Goal: Task Accomplishment & Management: Manage account settings

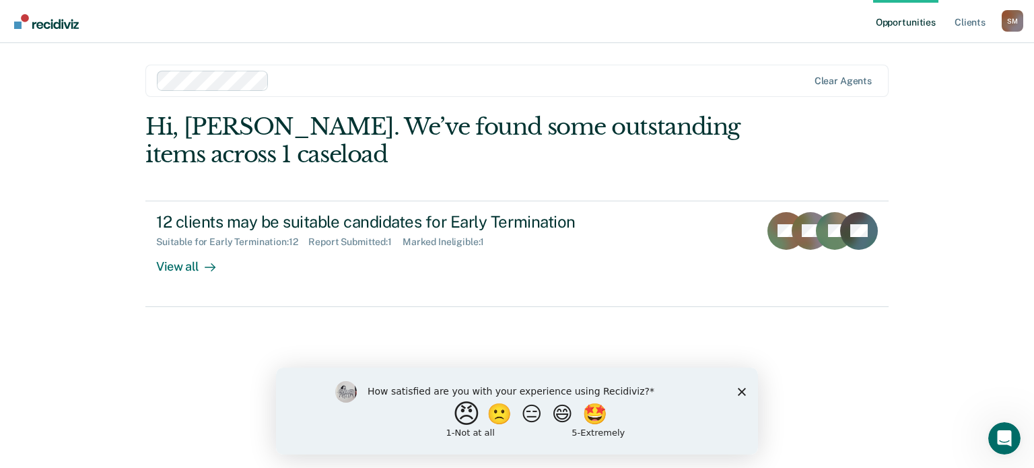
click at [455, 413] on button "😠" at bounding box center [469, 413] width 32 height 27
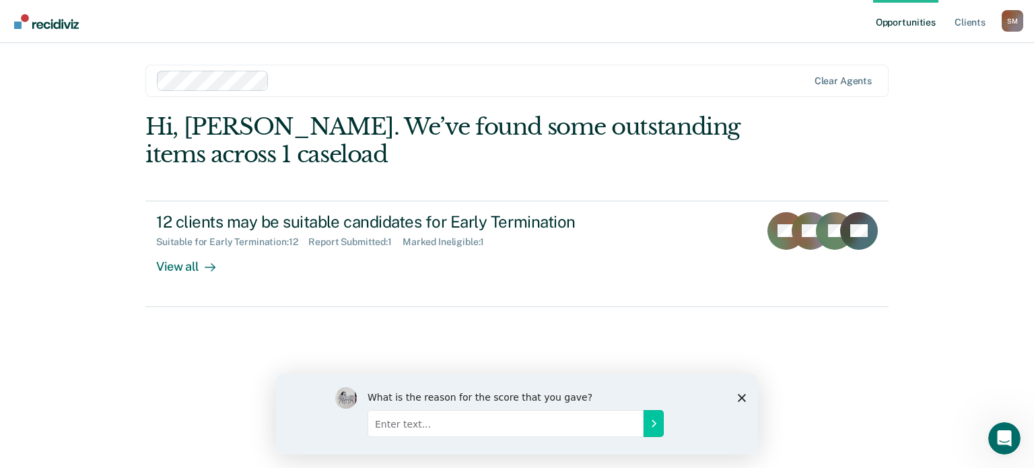
click at [403, 424] on input "Enter text..." at bounding box center [506, 422] width 276 height 27
type input "Why do I need this program when I have O-track that tells me when they can term…"
click at [656, 422] on icon "Submit your response" at bounding box center [654, 423] width 3 height 6
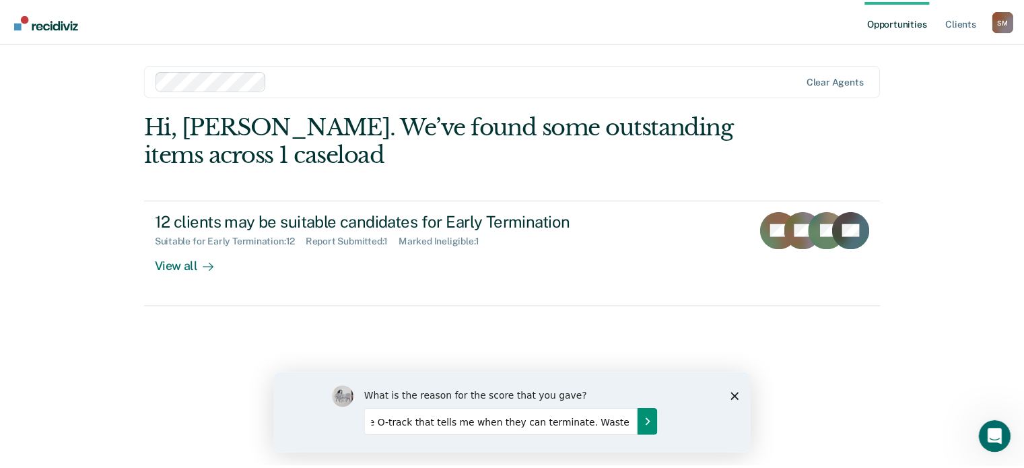
scroll to position [0, 0]
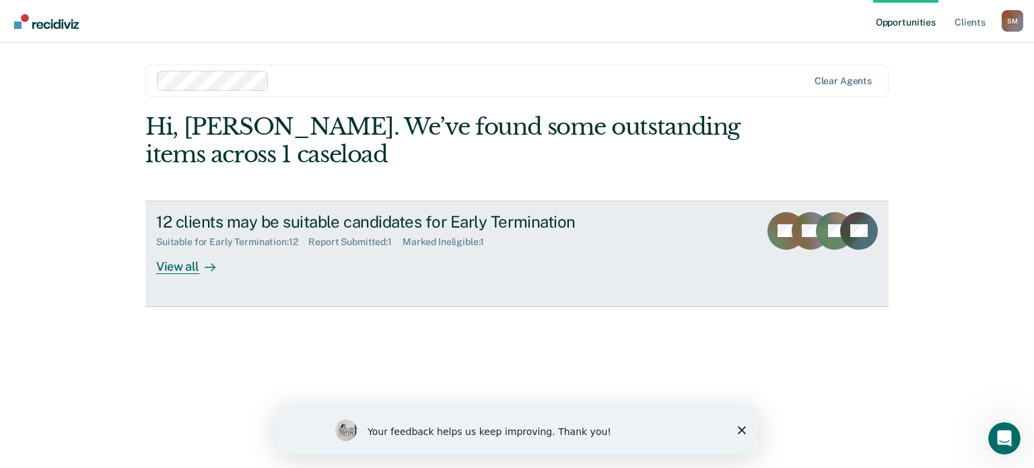
click at [205, 265] on icon at bounding box center [210, 267] width 11 height 11
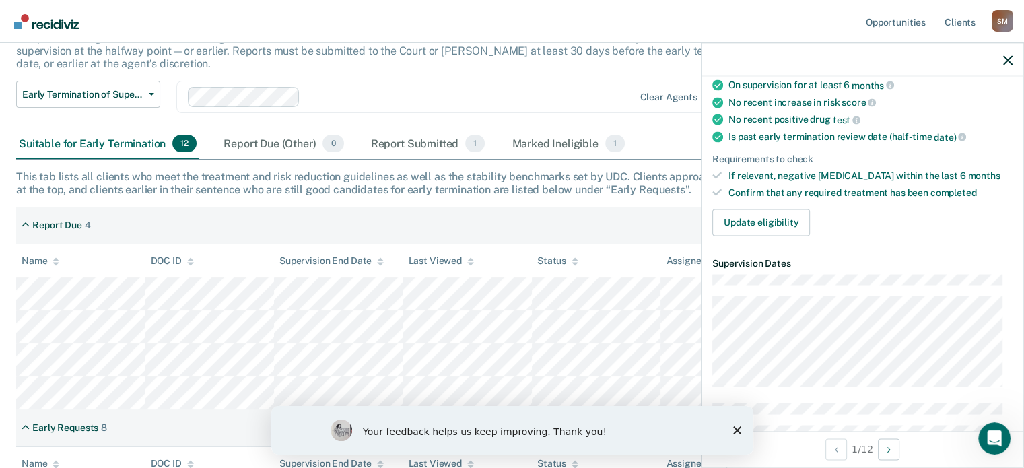
scroll to position [213, 0]
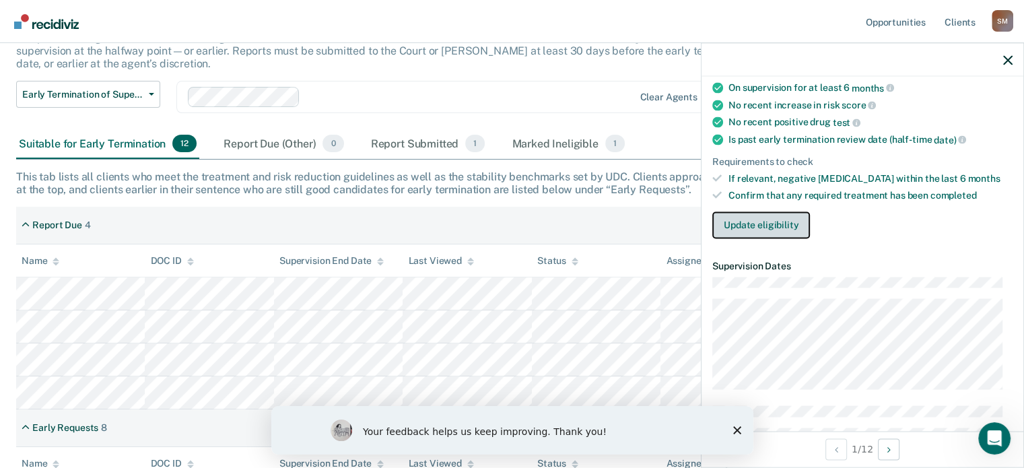
click at [785, 214] on button "Update eligibility" at bounding box center [761, 224] width 98 height 27
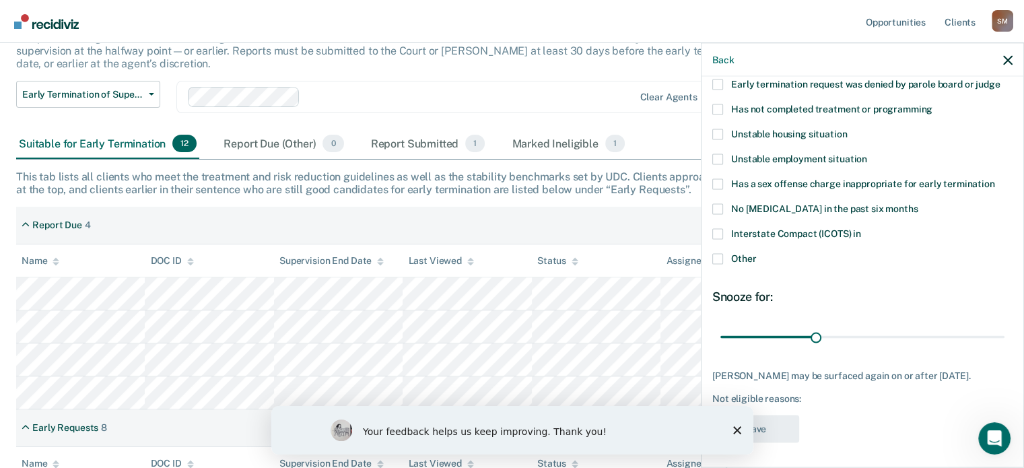
click at [717, 229] on span at bounding box center [717, 233] width 11 height 11
click at [861, 228] on input "Interstate Compact (ICOTS) in" at bounding box center [861, 228] width 0 height 0
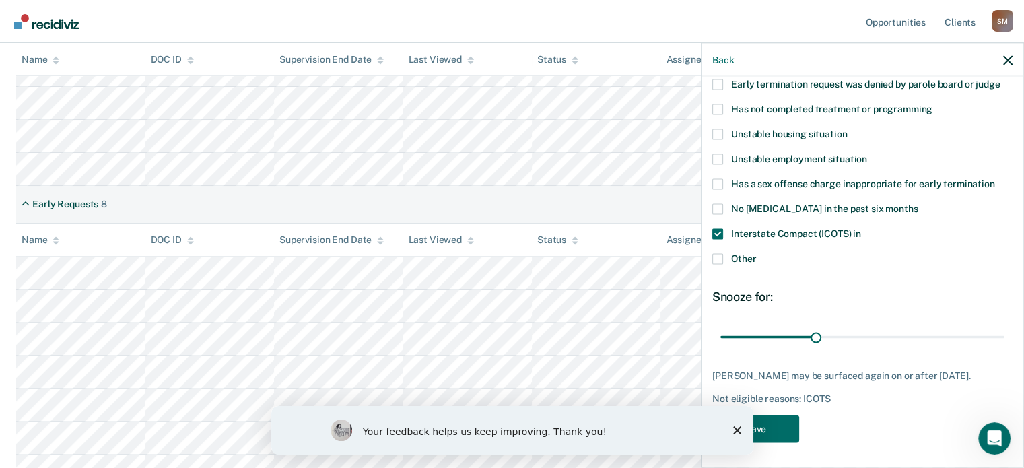
scroll to position [337, 0]
click at [741, 431] on div "Your feedback helps us keep improving. Thank you!" at bounding box center [512, 430] width 482 height 48
click at [736, 430] on polygon "Close survey" at bounding box center [737, 430] width 8 height 8
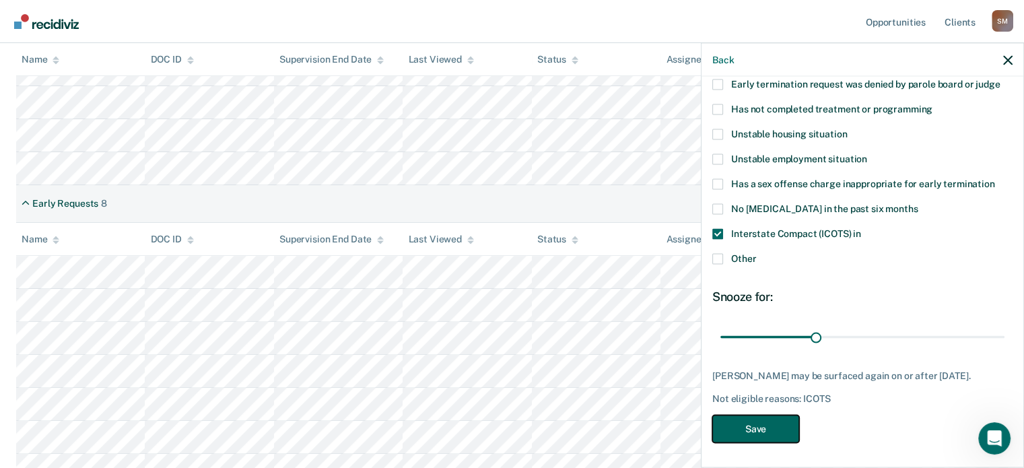
click at [761, 428] on button "Save" at bounding box center [755, 429] width 87 height 28
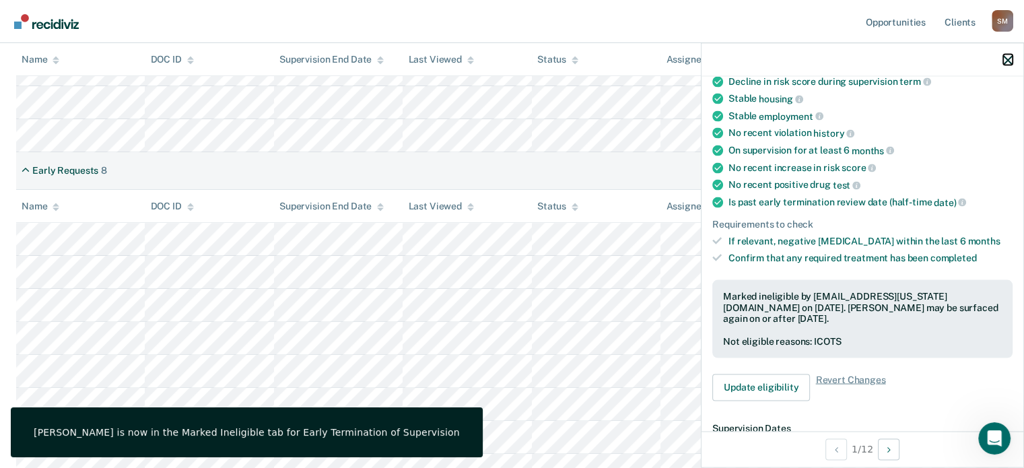
click at [1005, 58] on icon "button" at bounding box center [1007, 59] width 9 height 9
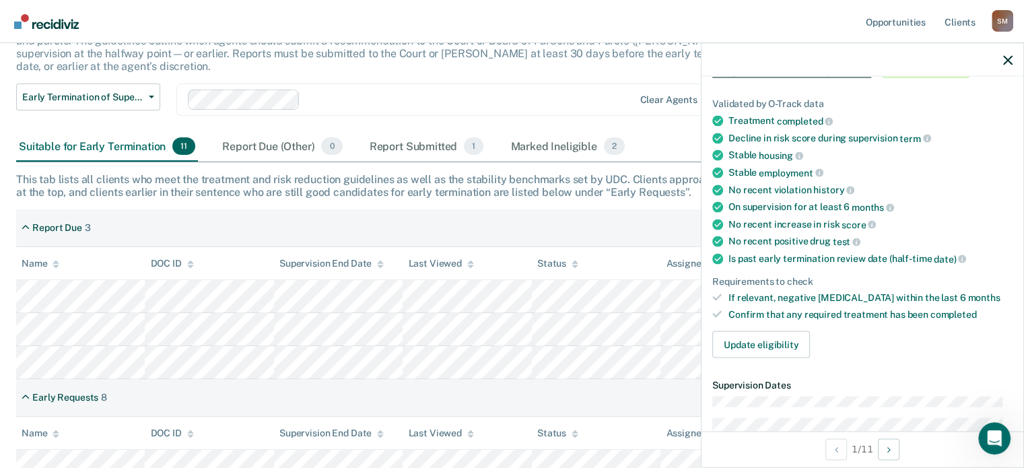
scroll to position [102, 0]
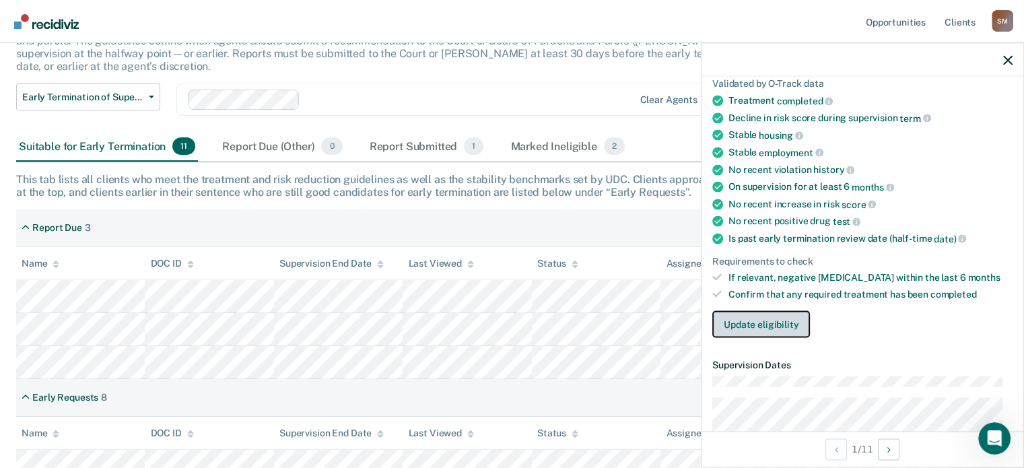
click at [768, 323] on button "Update eligibility" at bounding box center [761, 323] width 98 height 27
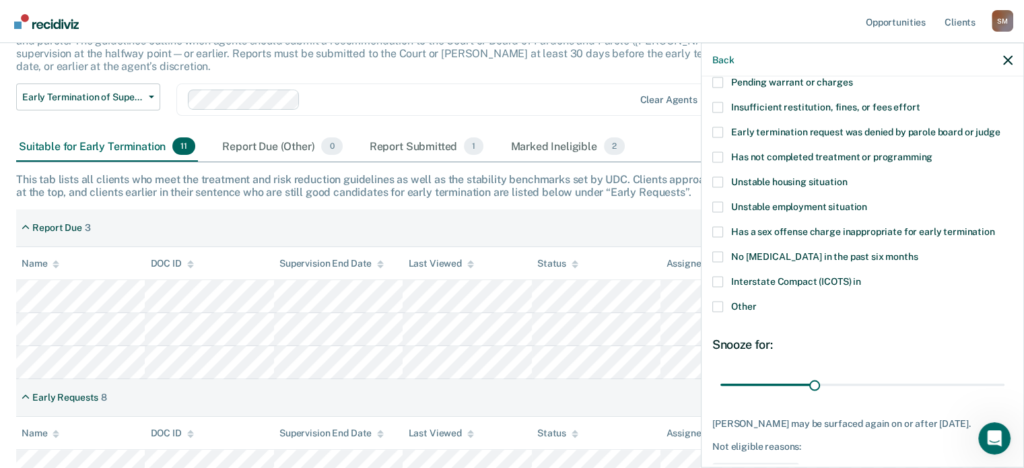
click at [714, 279] on span at bounding box center [717, 281] width 11 height 11
click at [861, 276] on input "Interstate Compact (ICOTS) in" at bounding box center [861, 276] width 0 height 0
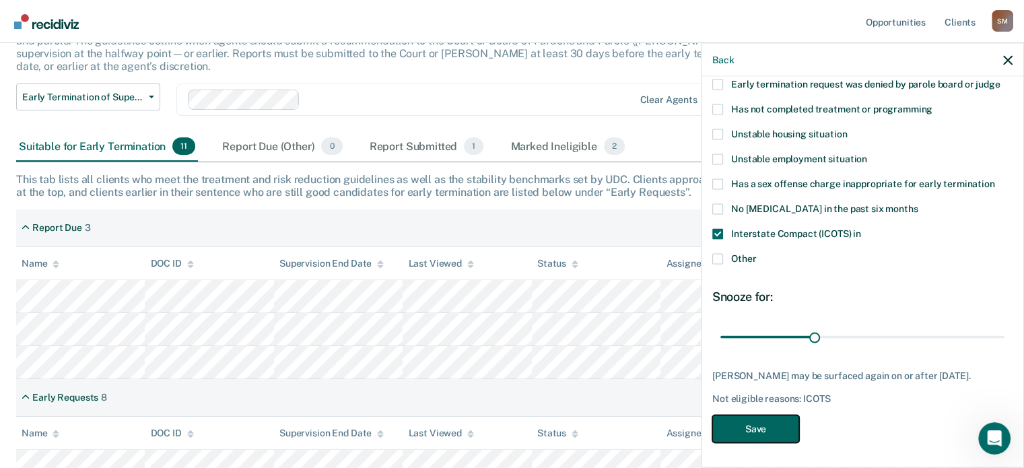
click at [747, 428] on button "Save" at bounding box center [755, 429] width 87 height 28
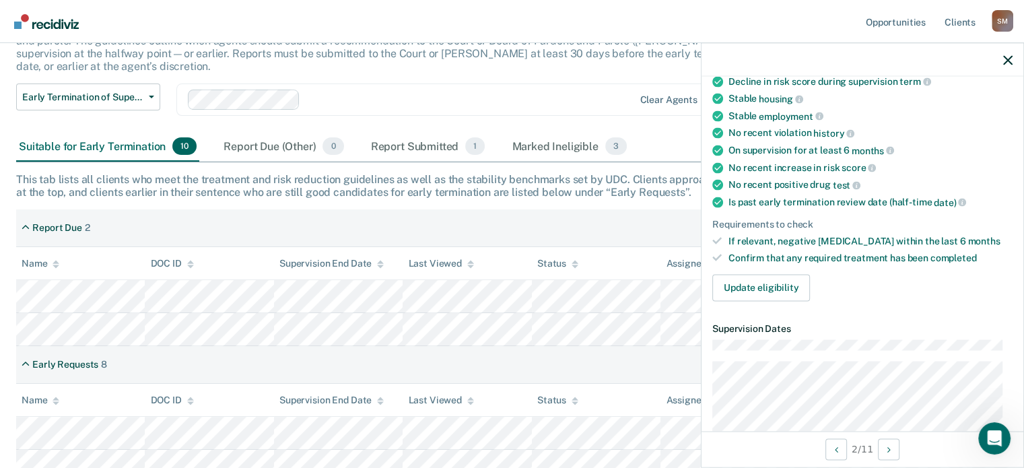
scroll to position [161, 0]
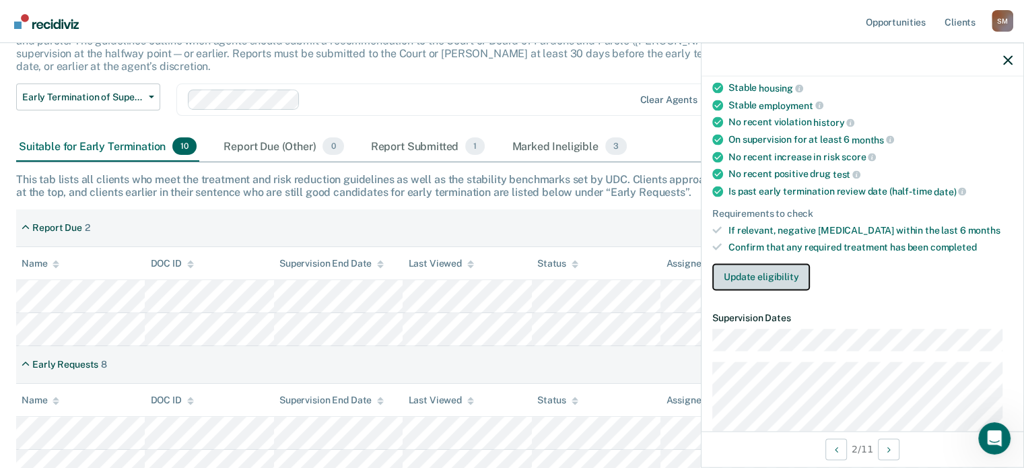
click at [754, 273] on button "Update eligibility" at bounding box center [761, 276] width 98 height 27
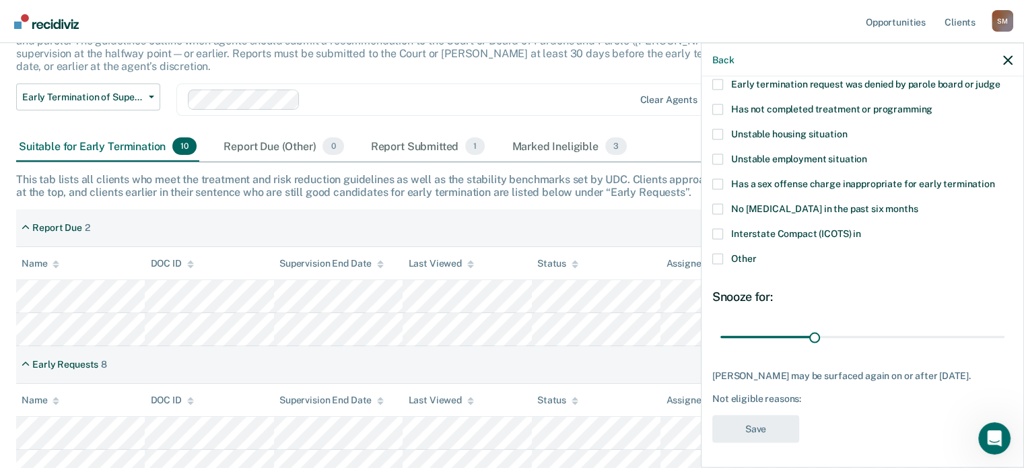
click at [717, 104] on span at bounding box center [717, 109] width 11 height 11
click at [933, 104] on input "Has not completed treatment or programming" at bounding box center [933, 104] width 0 height 0
click at [767, 424] on button "Save" at bounding box center [755, 429] width 87 height 28
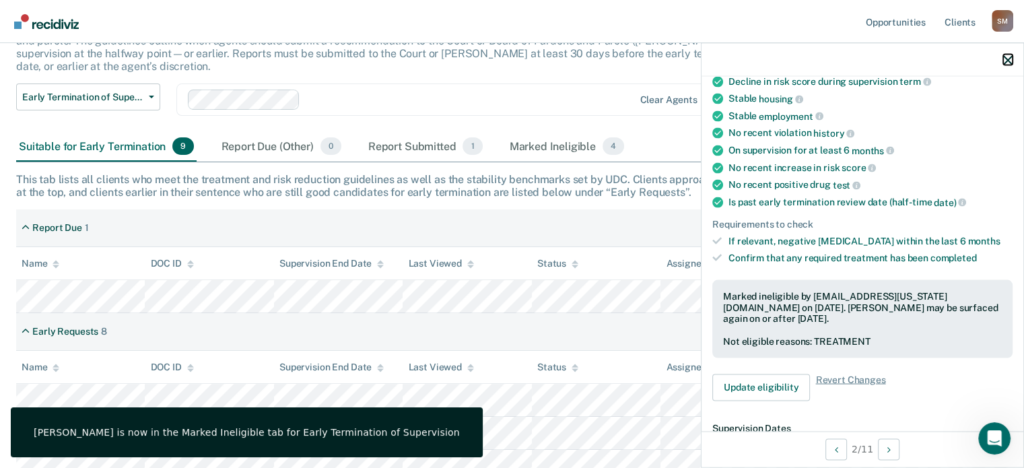
click at [1005, 59] on icon "button" at bounding box center [1007, 59] width 9 height 9
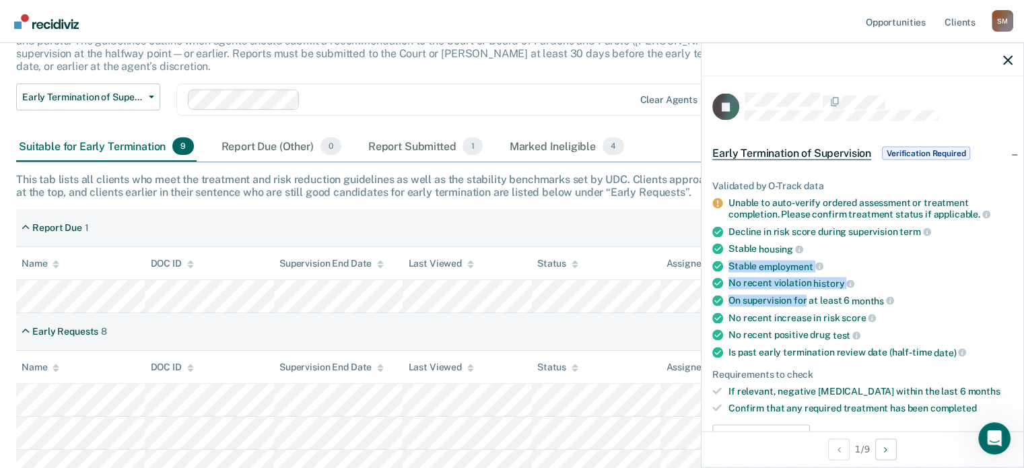
drag, startPoint x: 814, startPoint y: 236, endPoint x: 811, endPoint y: 301, distance: 65.4
click at [811, 301] on ul "Validated by O-Track data Unable to auto-verify ordered assessment or treatment…" at bounding box center [862, 296] width 300 height 233
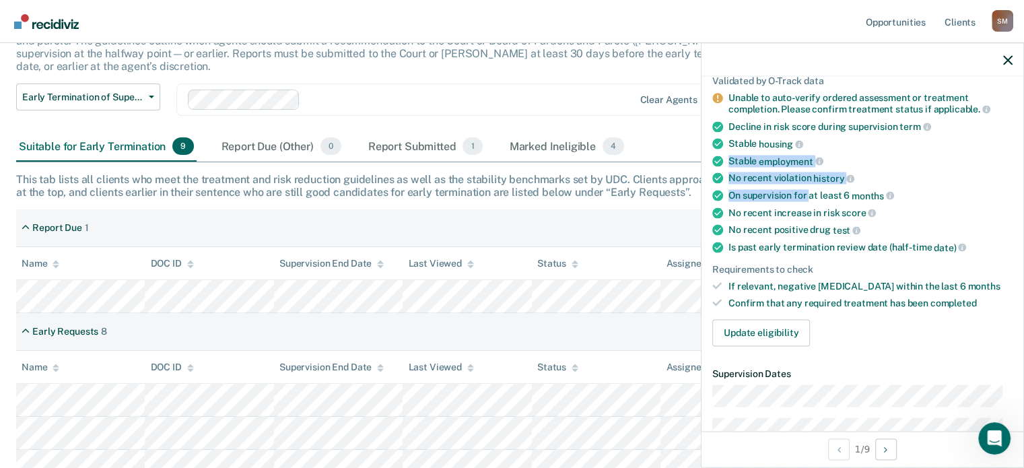
scroll to position [107, 0]
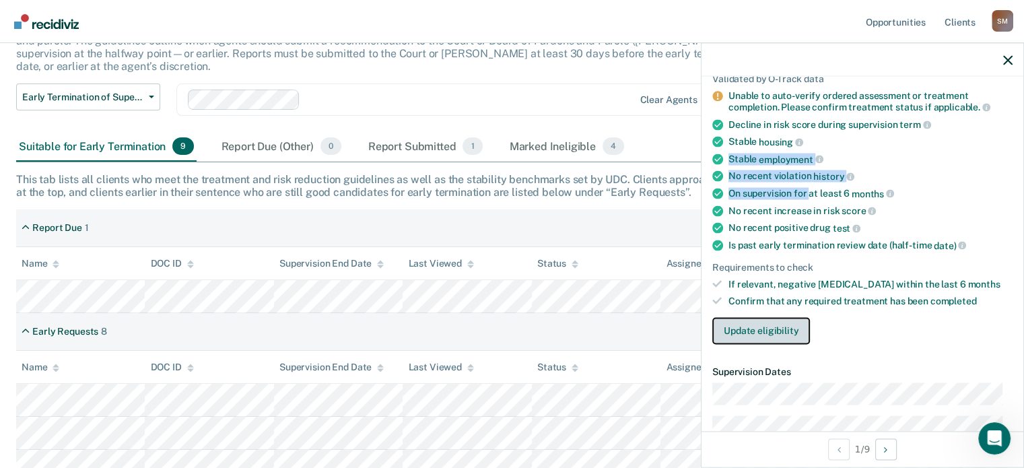
click at [774, 327] on button "Update eligibility" at bounding box center [761, 330] width 98 height 27
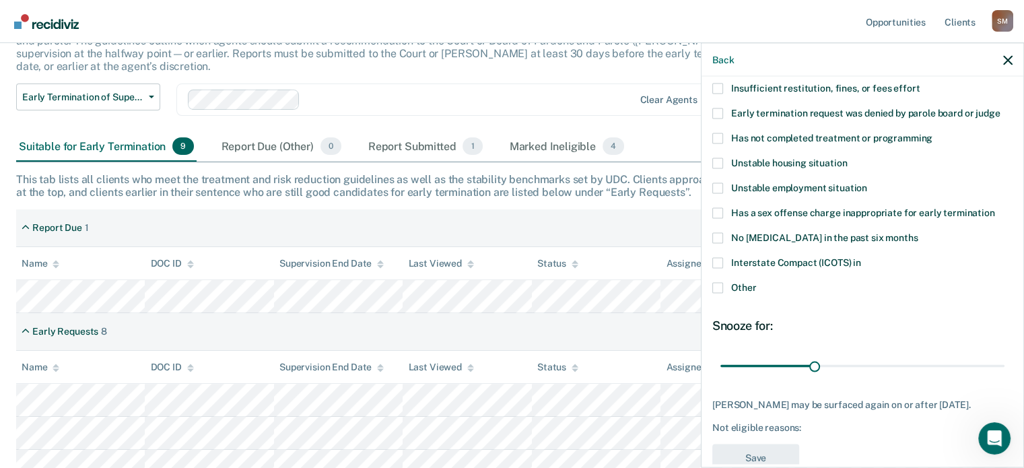
scroll to position [121, 0]
click at [718, 290] on span at bounding box center [717, 288] width 11 height 11
click at [756, 283] on input "Other" at bounding box center [756, 283] width 0 height 0
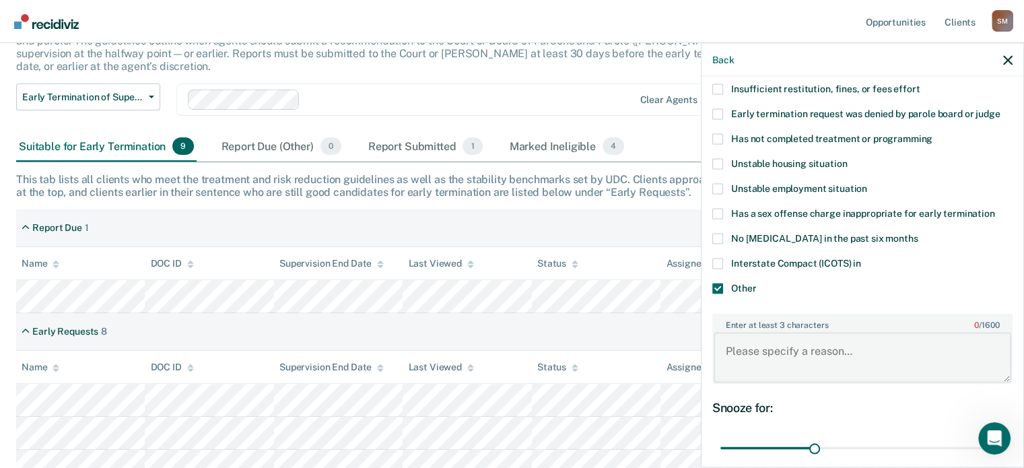
click at [757, 354] on textarea "Enter at least 3 characters 0 / 1600" at bounding box center [863, 358] width 298 height 50
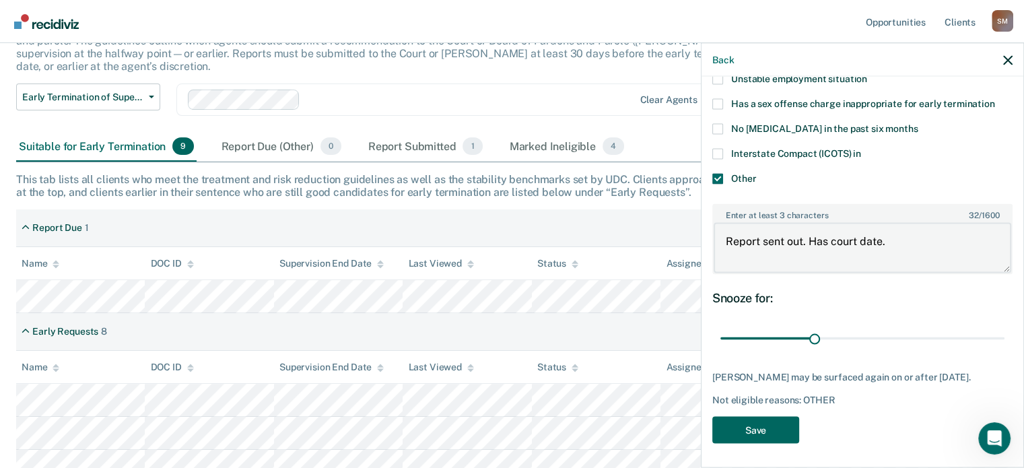
type textarea "Report sent out. Has court date."
click at [772, 427] on button "Save" at bounding box center [755, 430] width 87 height 28
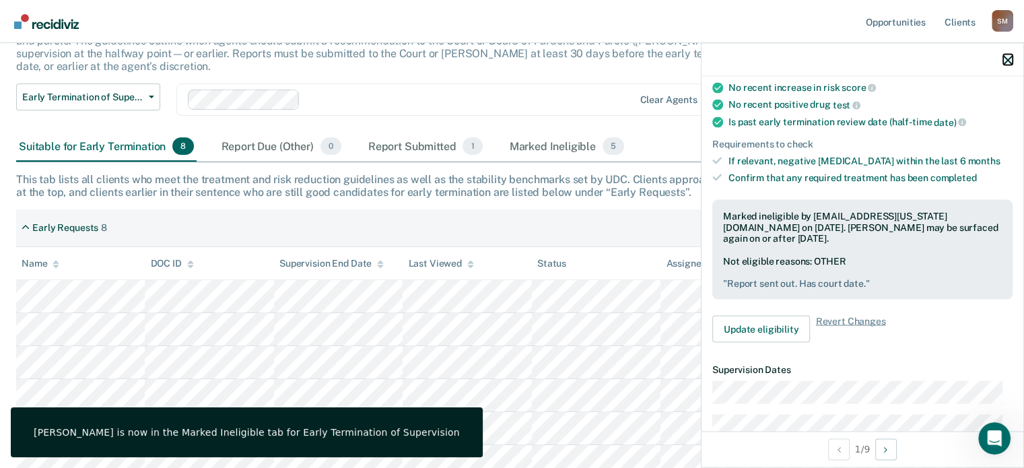
click at [1006, 59] on icon "button" at bounding box center [1007, 59] width 9 height 9
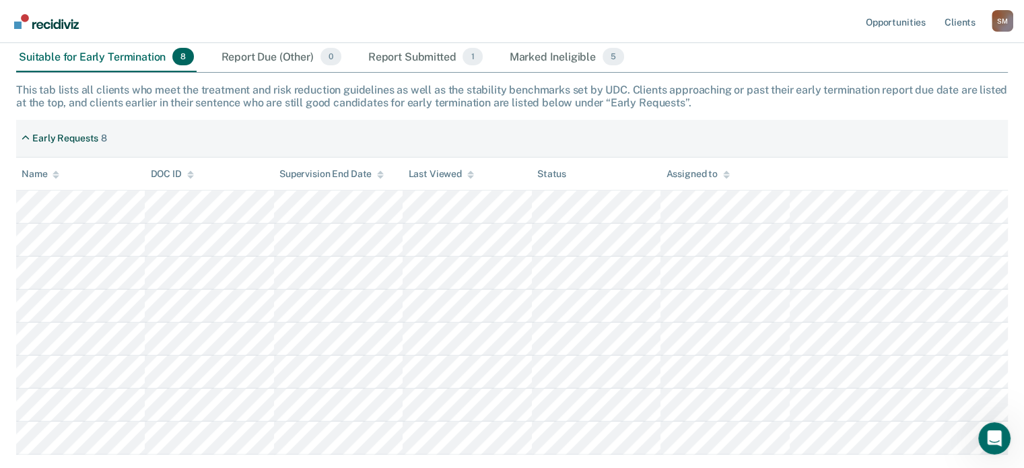
scroll to position [201, 0]
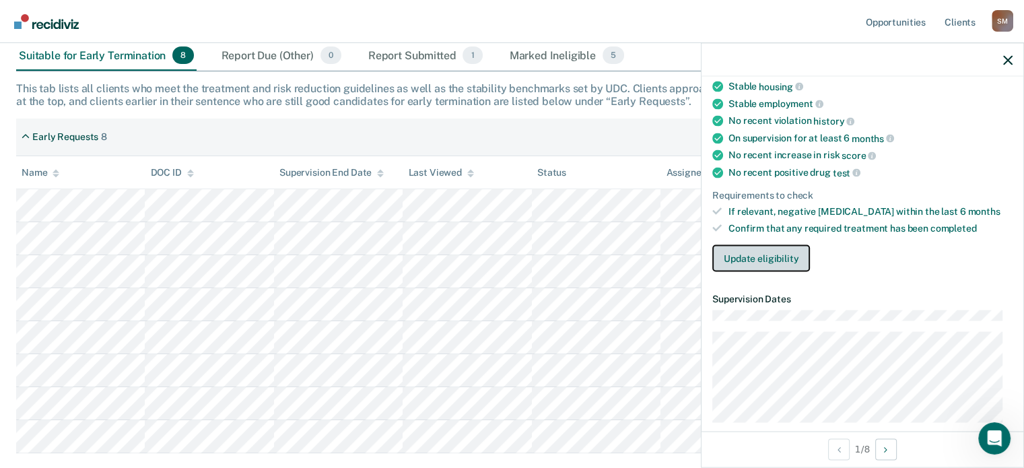
click at [766, 254] on button "Update eligibility" at bounding box center [761, 257] width 98 height 27
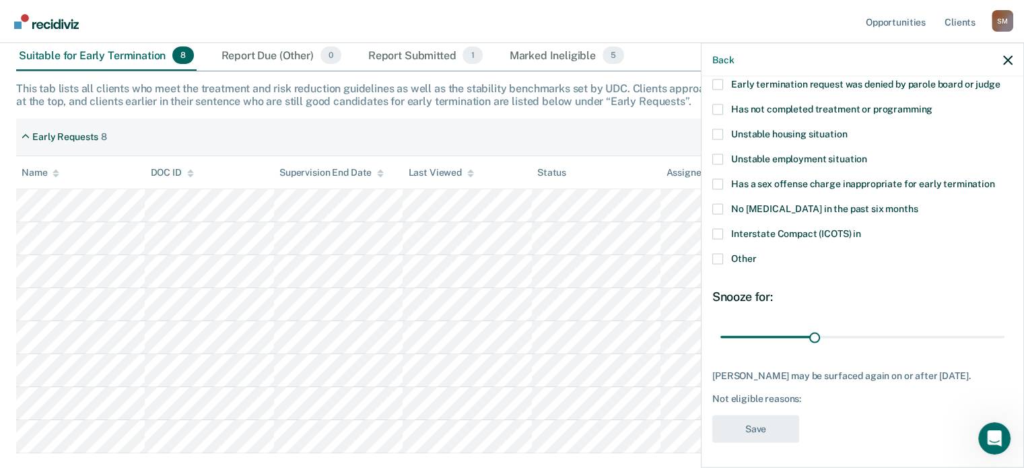
click at [714, 231] on span at bounding box center [717, 233] width 11 height 11
click at [861, 228] on input "Interstate Compact (ICOTS) in" at bounding box center [861, 228] width 0 height 0
click at [738, 429] on button "Save" at bounding box center [755, 429] width 87 height 28
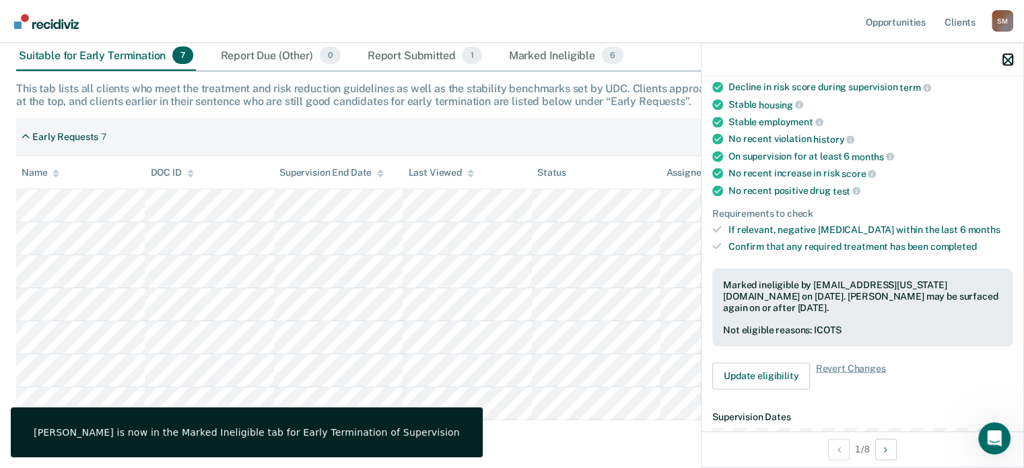
click at [1011, 64] on icon "button" at bounding box center [1007, 59] width 9 height 9
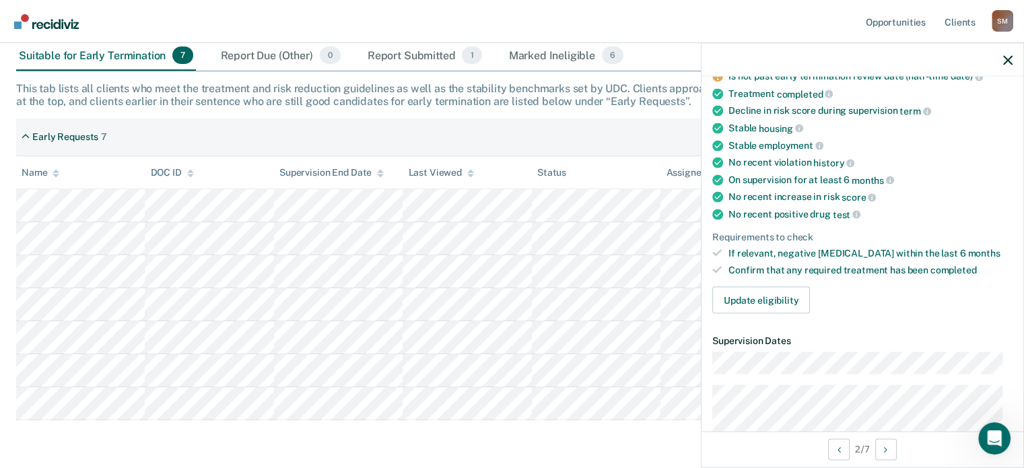
scroll to position [127, 0]
click at [743, 294] on button "Update eligibility" at bounding box center [761, 299] width 98 height 27
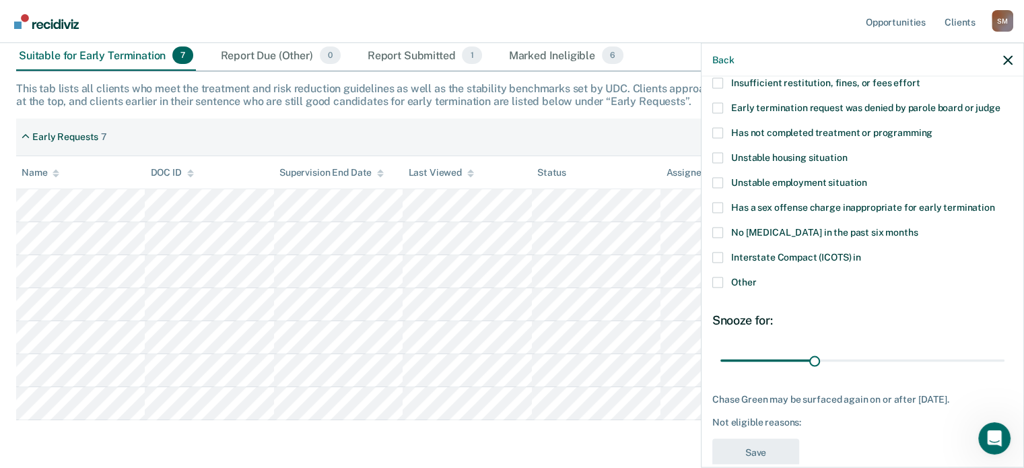
click at [722, 284] on span at bounding box center [717, 282] width 11 height 11
click at [756, 277] on input "Other" at bounding box center [756, 277] width 0 height 0
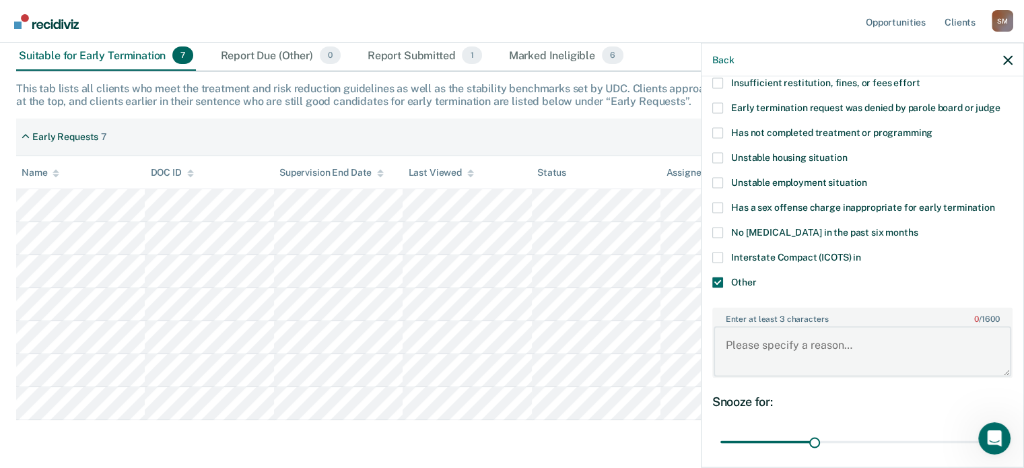
click at [734, 341] on textarea "Enter at least 3 characters 0 / 1600" at bounding box center [863, 352] width 298 height 50
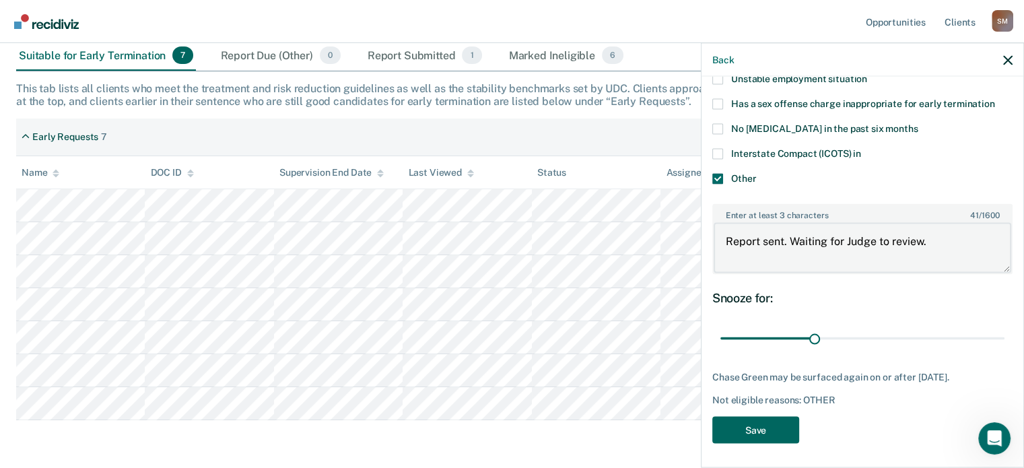
type textarea "Report sent. Waiting for Judge to review."
click at [757, 426] on button "Save" at bounding box center [755, 430] width 87 height 28
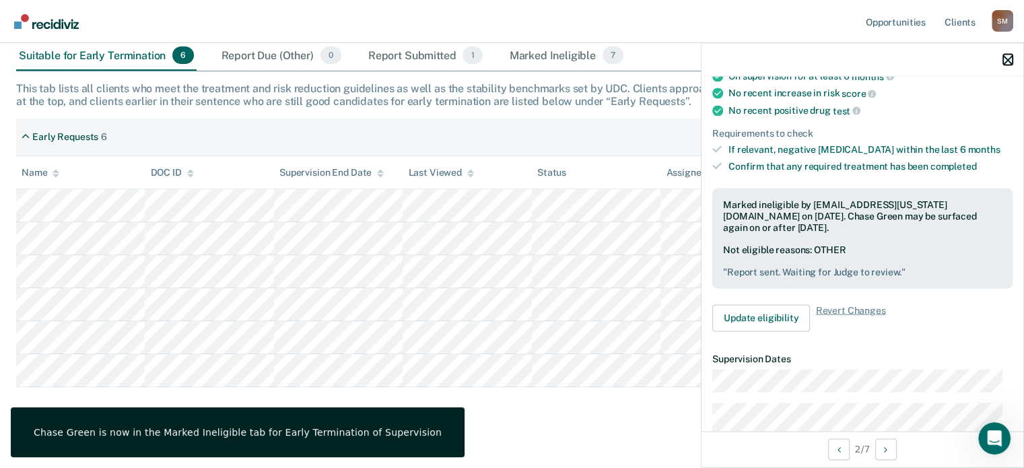
click at [1007, 63] on icon "button" at bounding box center [1007, 59] width 9 height 9
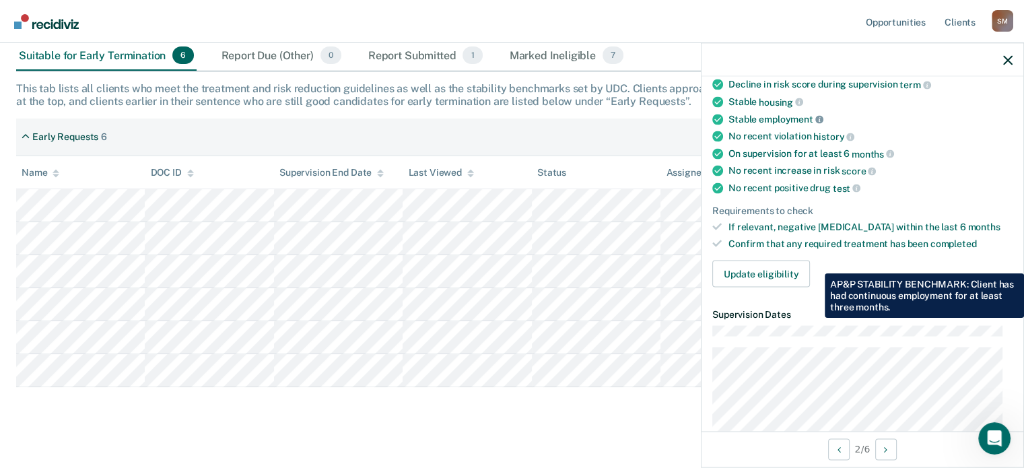
scroll to position [155, 0]
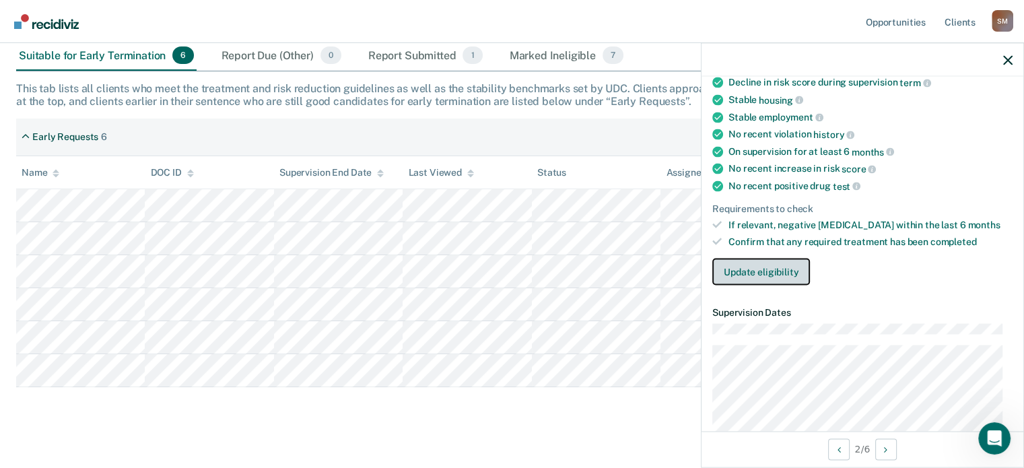
click at [787, 263] on button "Update eligibility" at bounding box center [761, 271] width 98 height 27
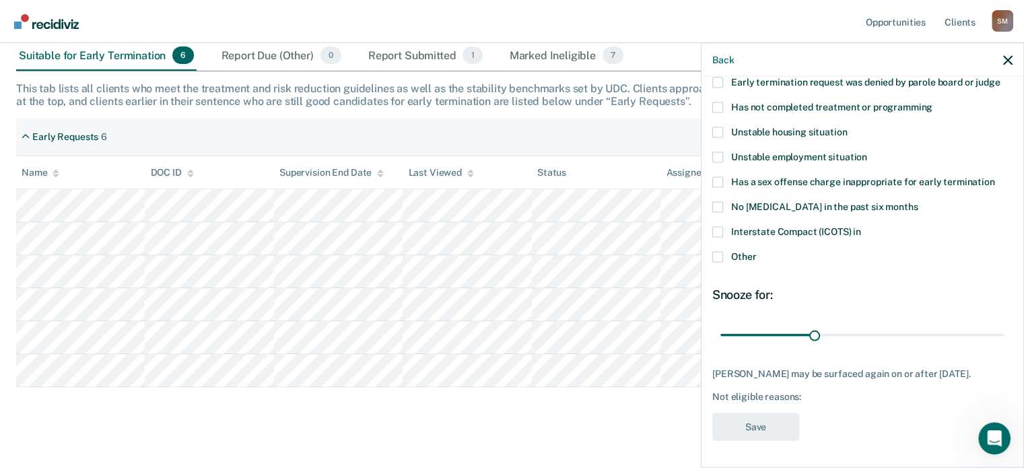
click at [715, 253] on span at bounding box center [717, 256] width 11 height 11
click at [756, 251] on input "Other" at bounding box center [756, 251] width 0 height 0
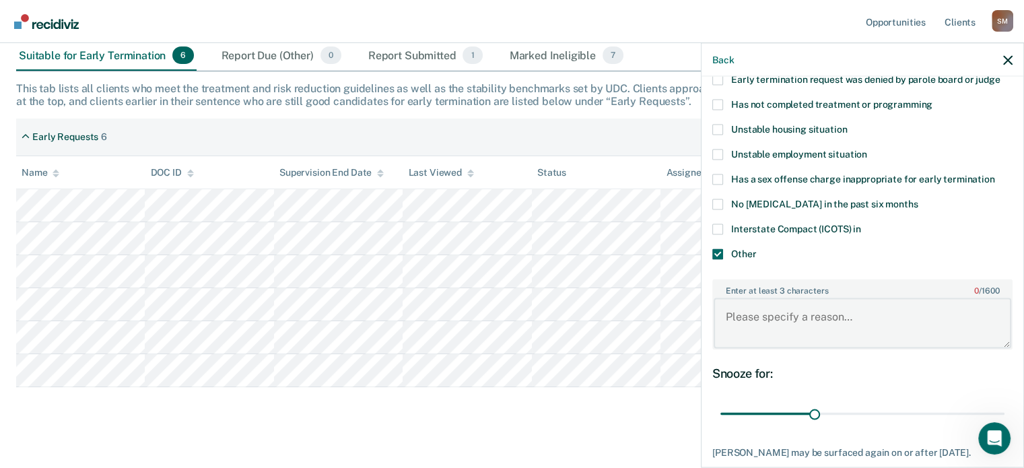
click at [762, 319] on textarea "Enter at least 3 characters 0 / 1600" at bounding box center [863, 323] width 298 height 50
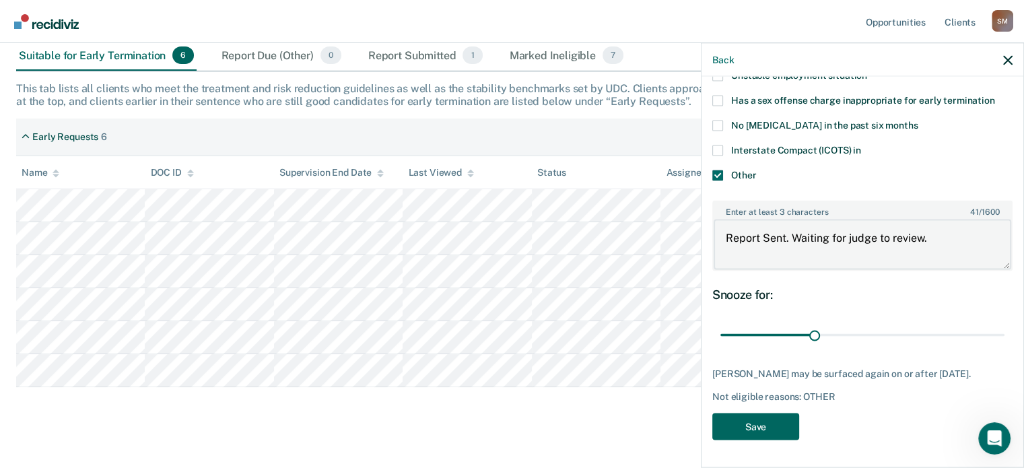
type textarea "Report Sent. Waiting for judge to review."
click at [764, 428] on button "Save" at bounding box center [755, 427] width 87 height 28
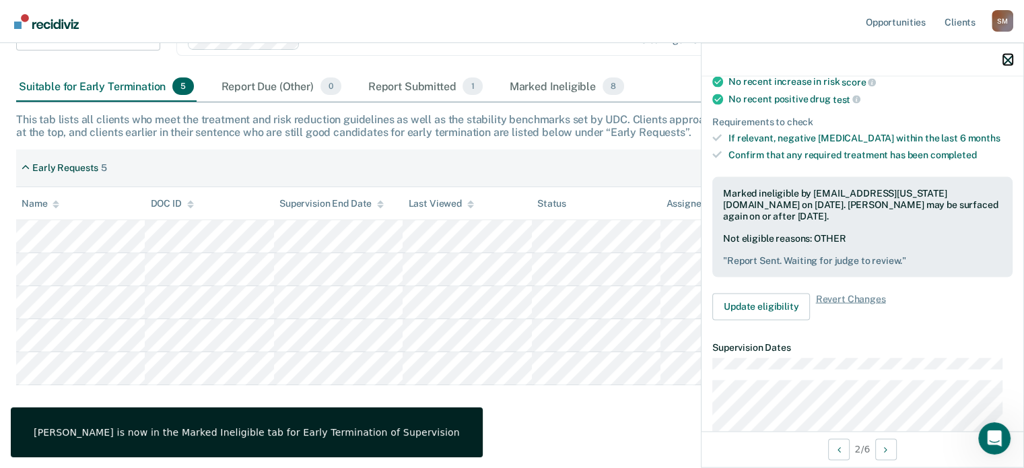
click at [1007, 55] on icon "button" at bounding box center [1007, 59] width 9 height 9
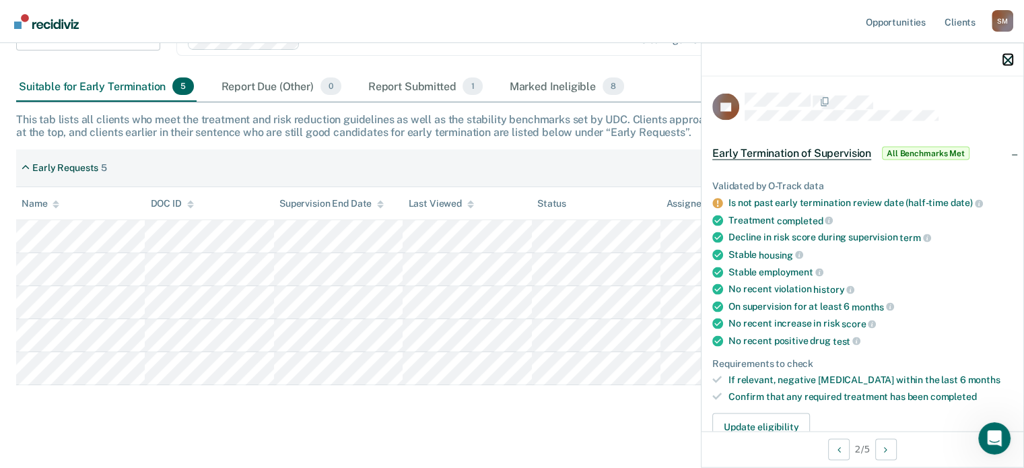
click at [1005, 61] on icon "button" at bounding box center [1007, 59] width 9 height 9
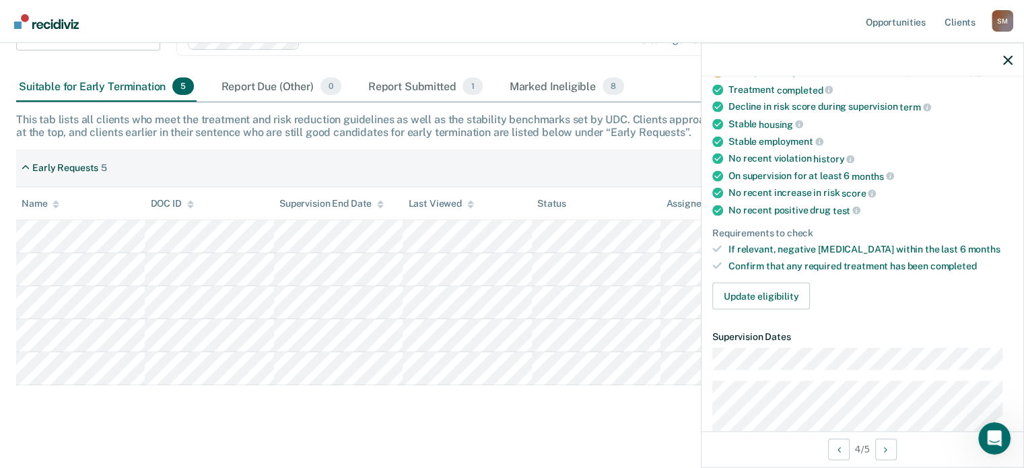
scroll to position [131, 0]
click at [764, 290] on button "Update eligibility" at bounding box center [761, 294] width 98 height 27
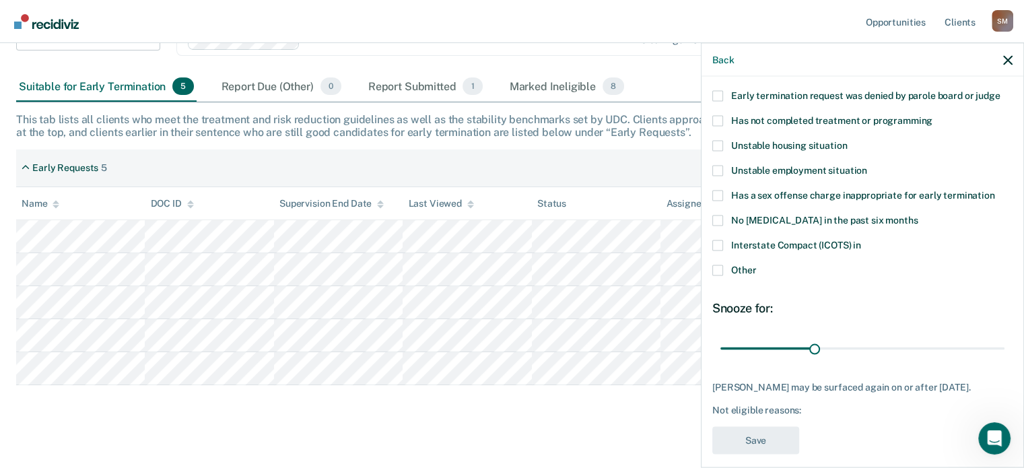
scroll to position [139, 0]
click at [718, 261] on div "Interstate Compact (ICOTS) in" at bounding box center [862, 251] width 300 height 25
click at [714, 271] on span at bounding box center [717, 269] width 11 height 11
click at [756, 264] on input "Other" at bounding box center [756, 264] width 0 height 0
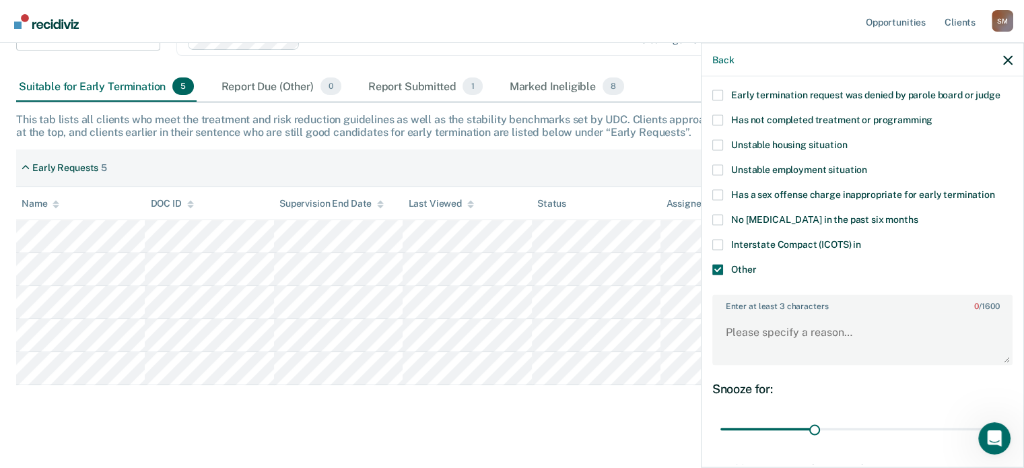
click at [717, 264] on span at bounding box center [717, 269] width 11 height 11
click at [756, 264] on input "Other" at bounding box center [756, 264] width 0 height 0
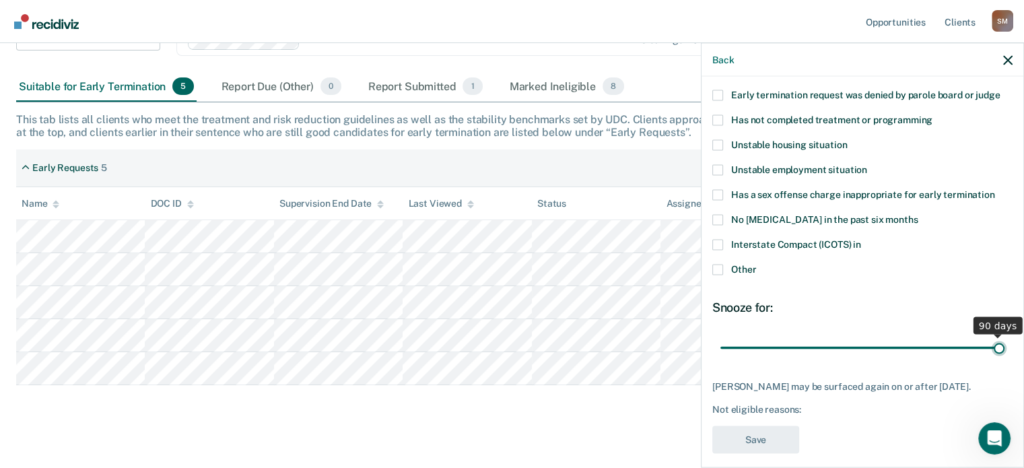
drag, startPoint x: 809, startPoint y: 346, endPoint x: 1021, endPoint y: 325, distance: 212.5
type input "90"
click at [1005, 336] on input "range" at bounding box center [863, 348] width 284 height 24
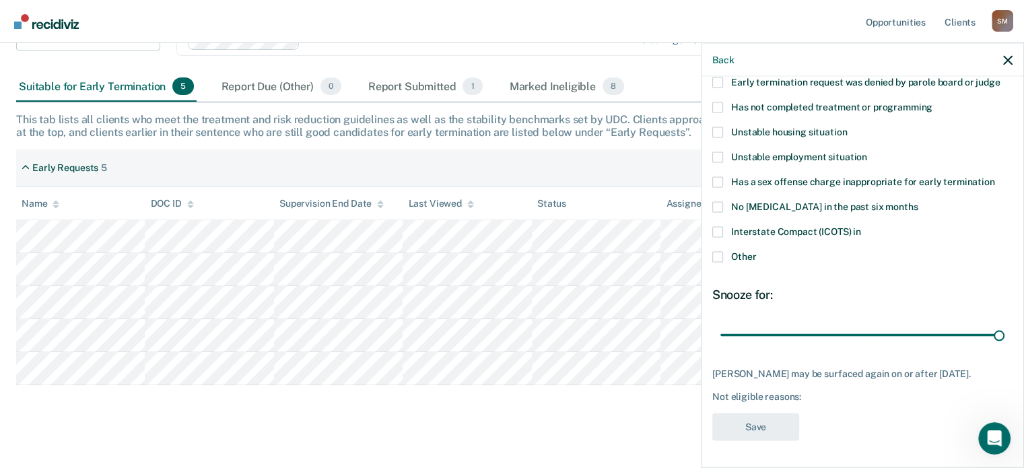
click at [717, 251] on span at bounding box center [717, 256] width 11 height 11
click at [756, 251] on input "Other" at bounding box center [756, 251] width 0 height 0
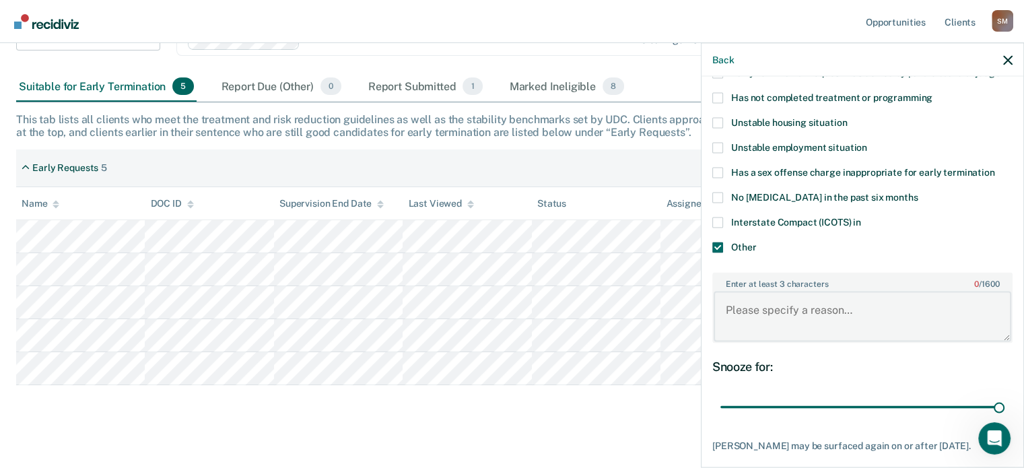
click at [748, 308] on textarea "Enter at least 3 characters 0 / 1600" at bounding box center [863, 317] width 298 height 50
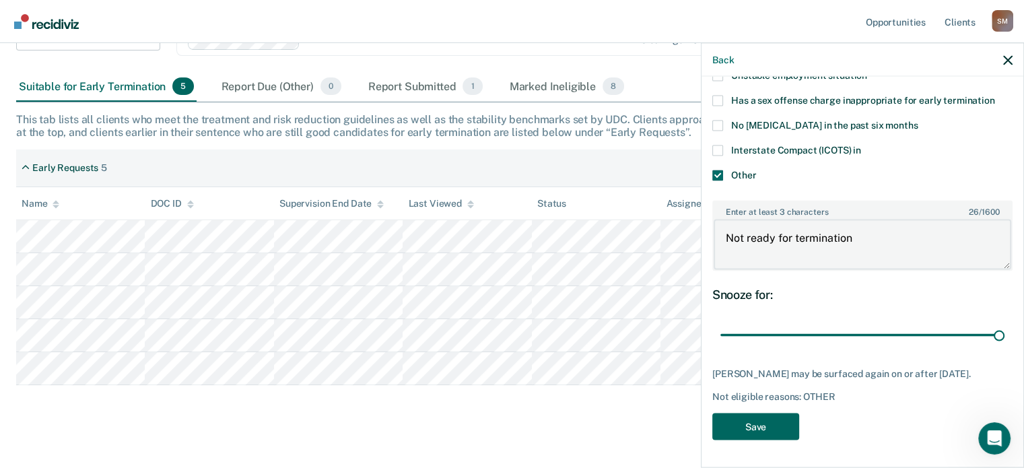
type textarea "Not ready for termination"
click at [731, 418] on button "Save" at bounding box center [755, 427] width 87 height 28
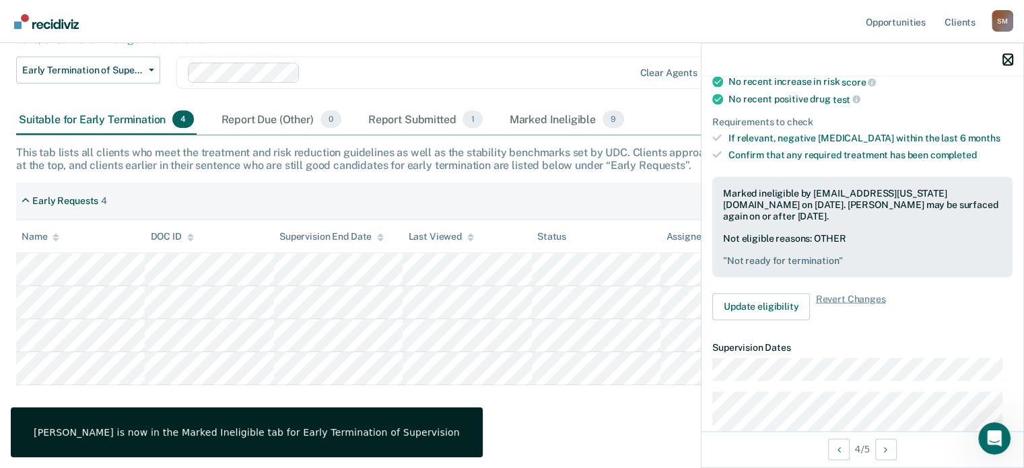
click at [1007, 59] on icon "button" at bounding box center [1007, 59] width 9 height 9
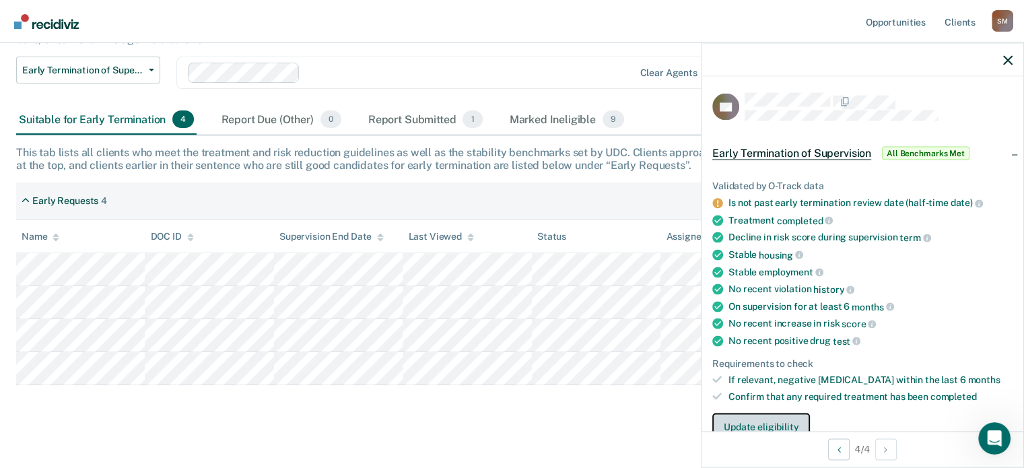
click at [737, 420] on button "Update eligibility" at bounding box center [761, 426] width 98 height 27
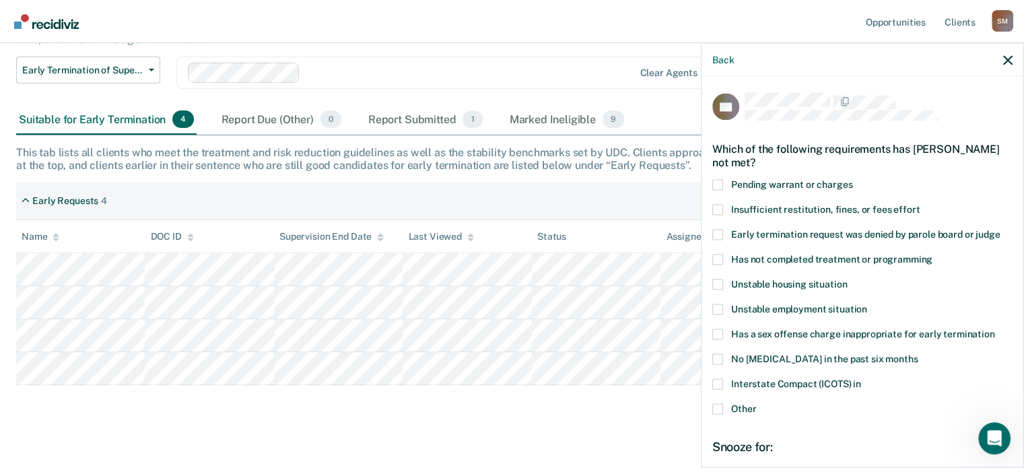
click at [717, 383] on span at bounding box center [717, 383] width 11 height 11
click at [861, 378] on input "Interstate Compact (ICOTS) in" at bounding box center [861, 378] width 0 height 0
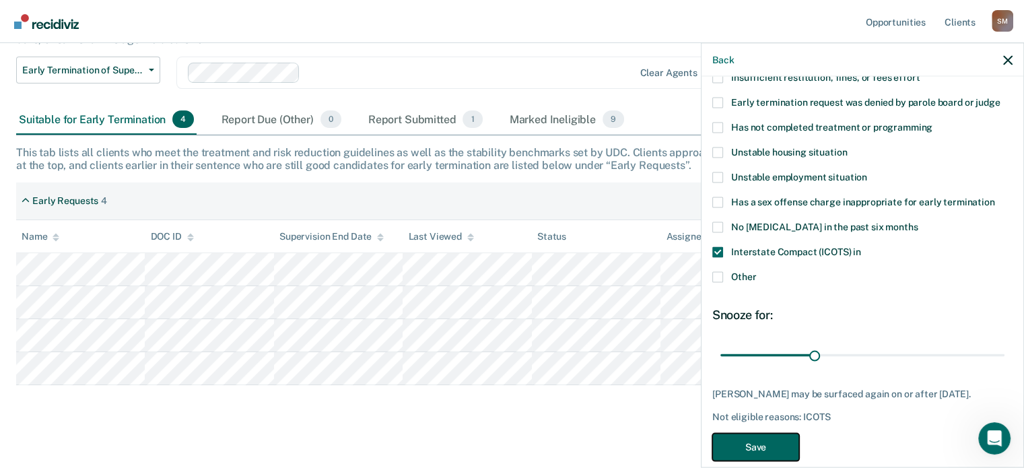
click at [752, 455] on button "Save" at bounding box center [755, 447] width 87 height 28
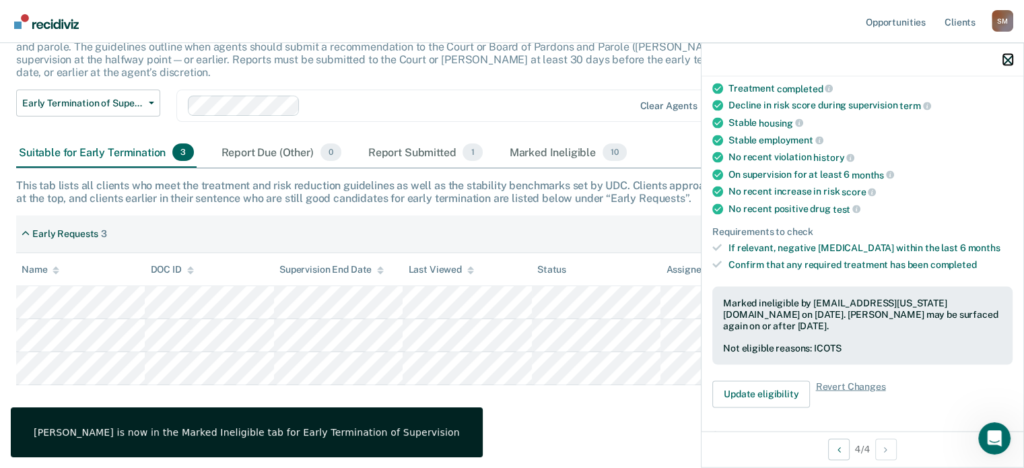
click at [1009, 55] on icon "button" at bounding box center [1007, 59] width 9 height 9
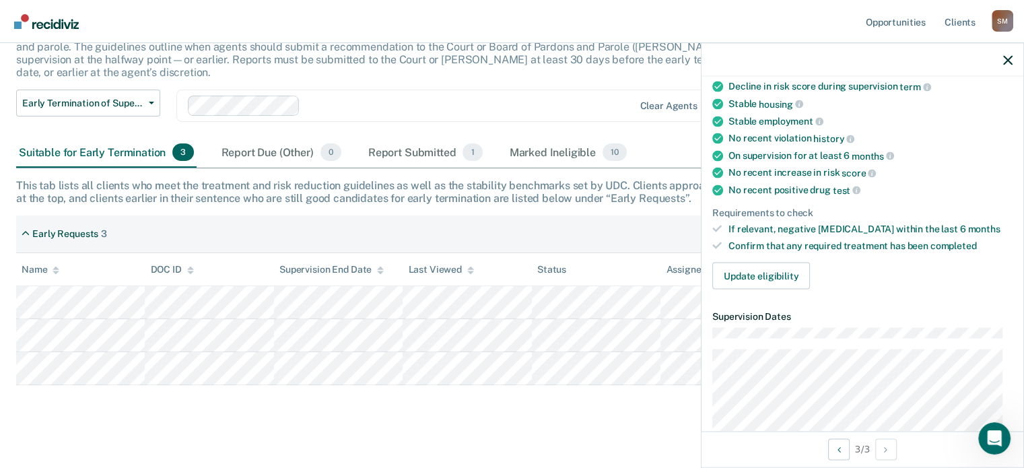
scroll to position [151, 0]
click at [752, 271] on button "Update eligibility" at bounding box center [761, 275] width 98 height 27
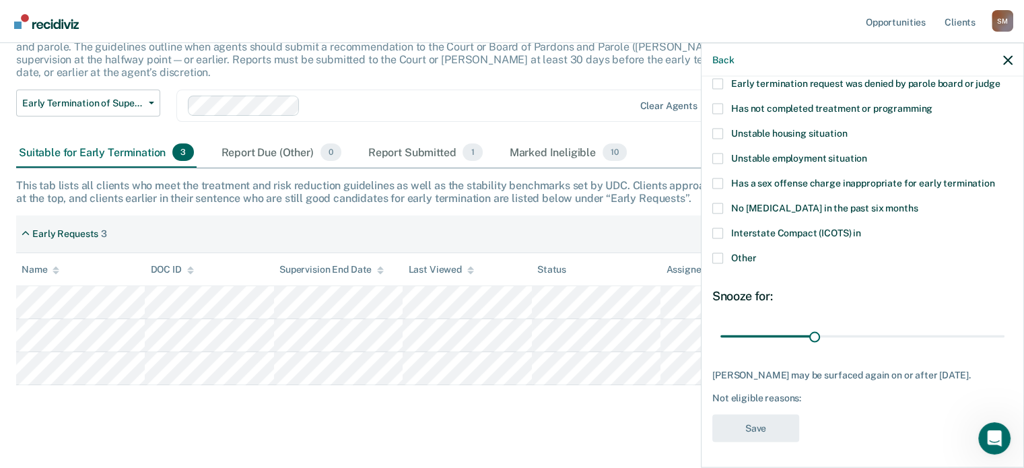
click at [717, 259] on span at bounding box center [717, 258] width 11 height 11
click at [756, 253] on input "Other" at bounding box center [756, 253] width 0 height 0
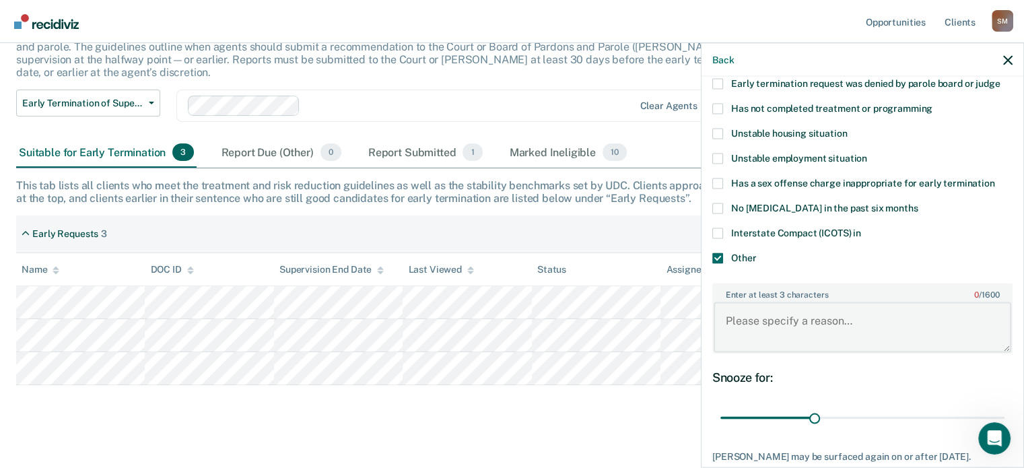
click at [739, 335] on textarea "Enter at least 3 characters 0 / 1600" at bounding box center [863, 327] width 298 height 50
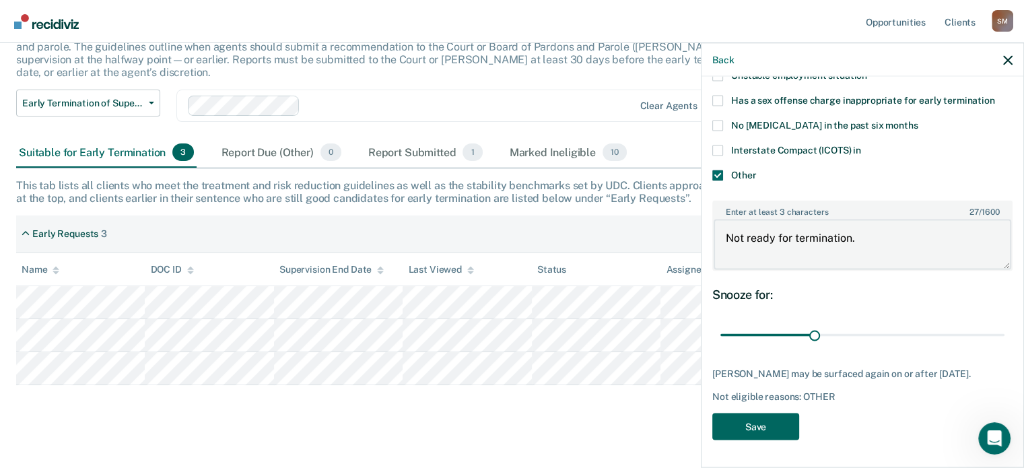
type textarea "Not ready for termination."
click at [740, 424] on button "Save" at bounding box center [755, 427] width 87 height 28
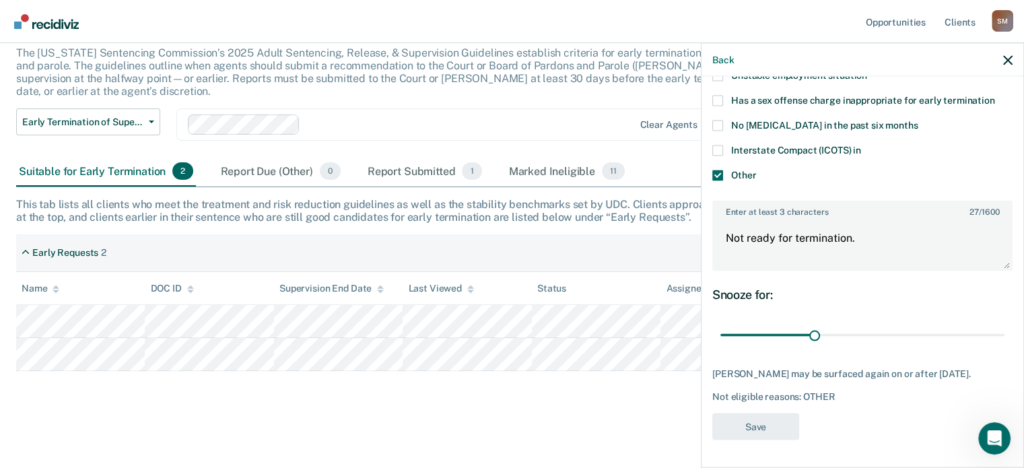
scroll to position [71, 0]
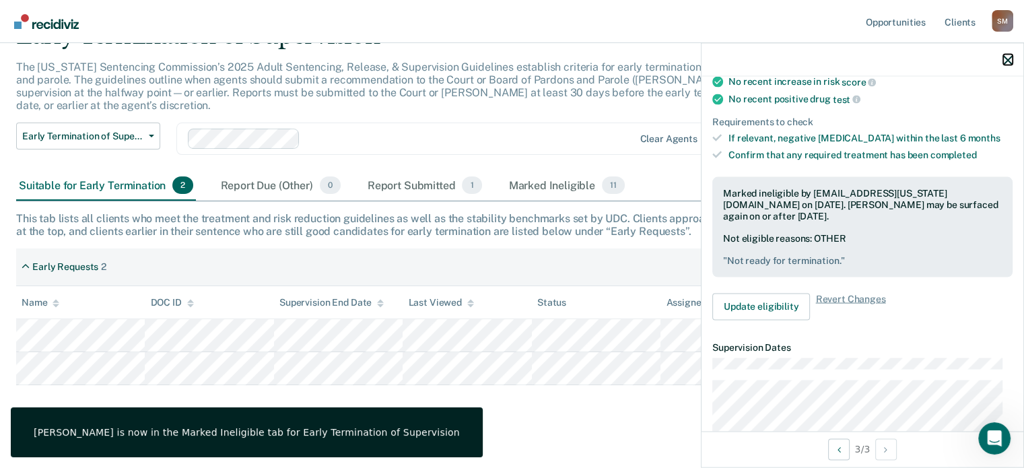
click at [1005, 59] on icon "button" at bounding box center [1007, 59] width 9 height 9
